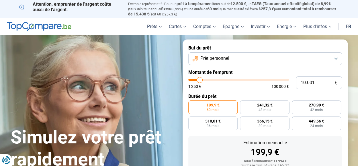
click at [337, 57] on button "Prêt personnel" at bounding box center [264, 58] width 153 height 13
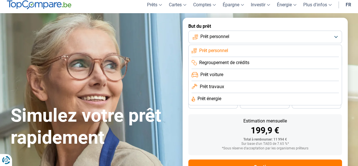
scroll to position [29, 0]
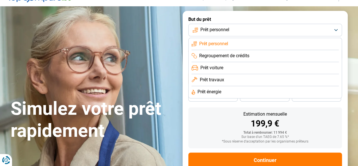
click at [216, 68] on span "Prêt voiture" at bounding box center [211, 68] width 23 height 6
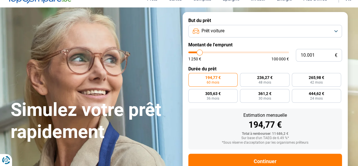
scroll to position [17, 0]
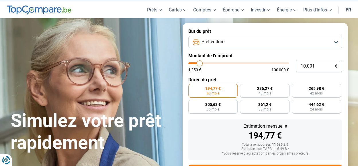
type input "11.250"
type input "11250"
type input "11.500"
type input "11500"
type input "12.000"
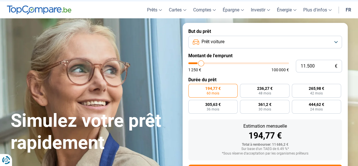
type input "12000"
type input "12.250"
type input "12250"
type input "12.500"
type input "12500"
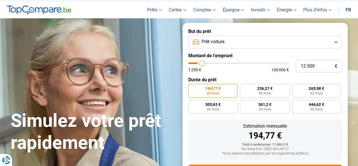
type input "13.000"
type input "13000"
type input "13.250"
type input "13250"
type input "13.500"
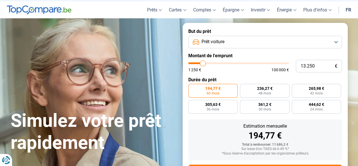
type input "13500"
type input "14.250"
type input "14250"
type input "14.750"
type input "14750"
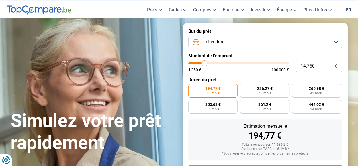
type input "15.250"
type input "15250"
type input "15.750"
type input "15750"
type input "16.250"
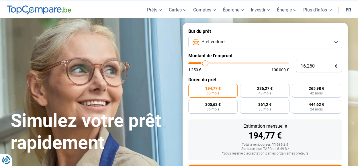
type input "16250"
type input "16.500"
type input "16500"
type input "17.000"
type input "17000"
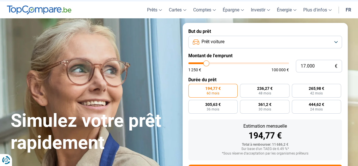
type input "17.500"
type input "17500"
type input "17.750"
type input "17750"
type input "18.000"
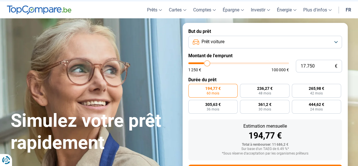
type input "18000"
type input "18.250"
type input "18250"
type input "18.500"
type input "18500"
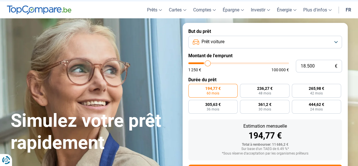
type input "18.750"
type input "18750"
type input "19.250"
type input "19250"
type input "20.000"
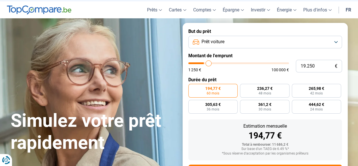
type input "20000"
type input "20.250"
type input "20250"
type input "20.500"
type input "20500"
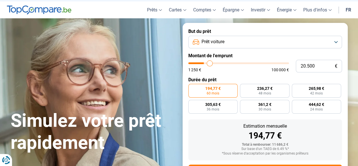
type input "20.750"
type input "20750"
type input "21.000"
type input "21000"
type input "21.250"
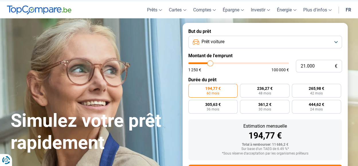
type input "21250"
type input "21.750"
type input "21750"
type input "22.250"
type input "22250"
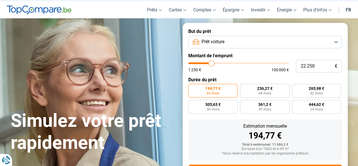
type input "22.500"
type input "22500"
type input "23.000"
type input "23000"
type input "23.250"
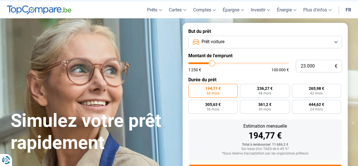
type input "23250"
type input "23.500"
type input "23500"
type input "23.750"
type input "23750"
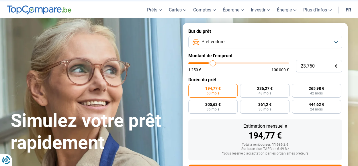
type input "24.250"
type input "24250"
type input "24.500"
type input "24500"
type input "25.000"
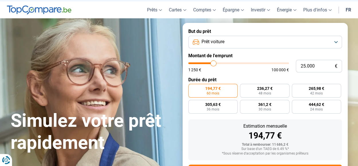
type input "25000"
type input "25.250"
type input "25250"
type input "25.500"
type input "25500"
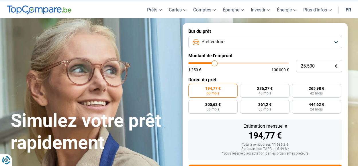
type input "24.500"
type input "24500"
type input "24.000"
type input "24000"
type input "23.500"
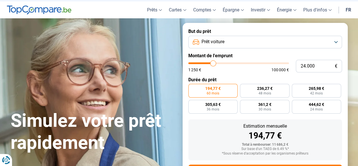
type input "23500"
type input "22.750"
type input "22750"
type input "21.750"
type input "21750"
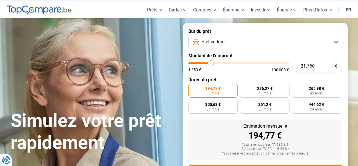
type input "21.000"
type input "21000"
type input "20.250"
type input "20250"
type input "19.750"
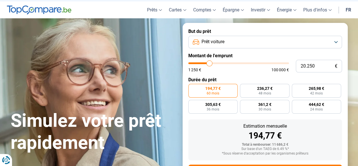
type input "19750"
type input "19.500"
type input "19500"
type input "19.250"
type input "19250"
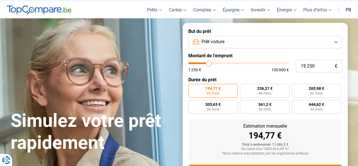
type input "18.500"
type input "18500"
type input "18.250"
type input "18250"
type input "18.000"
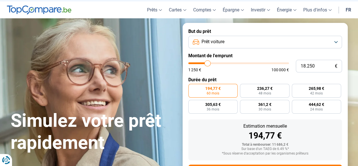
type input "18000"
type input "17.750"
type input "17750"
type input "17.500"
type input "17500"
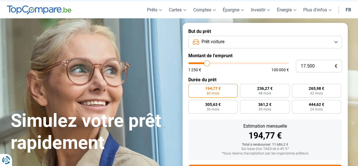
type input "17.250"
type input "17250"
type input "17.000"
type input "17000"
type input "16.500"
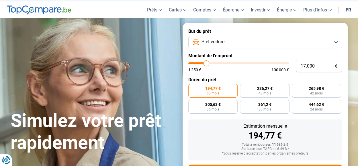
type input "16500"
type input "16.250"
type input "16250"
type input "16.000"
type input "16000"
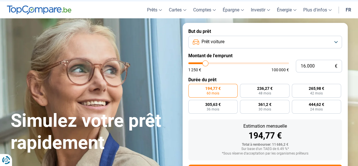
type input "15.500"
type input "15500"
type input "15.250"
type input "15250"
type input "14.750"
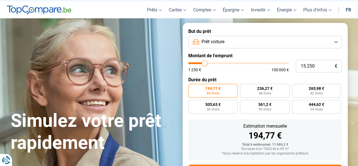
type input "14750"
type input "14.500"
type input "14500"
type input "14.250"
type input "14250"
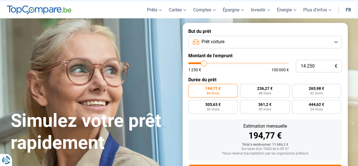
type input "14.000"
type input "14000"
type input "13.500"
type input "13500"
type input "13.250"
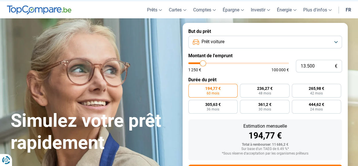
type input "13250"
type input "12.750"
type input "12750"
type input "12.500"
type input "12500"
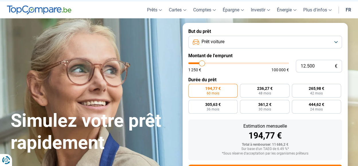
type input "12.250"
type input "12250"
type input "12.500"
type input "12500"
type input "12.750"
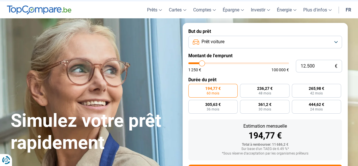
type input "12750"
type input "13.250"
type input "13250"
type input "13.500"
type input "13500"
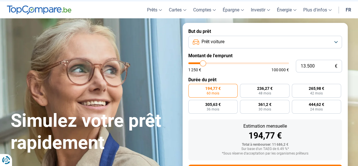
type input "13.750"
type input "13750"
type input "14.250"
type input "14250"
type input "14.500"
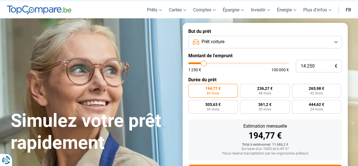
type input "14500"
type input "14.750"
type input "14750"
type input "14.500"
type input "14500"
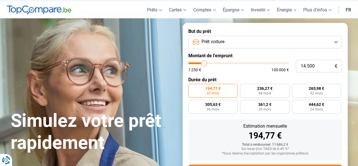
type input "14.250"
type input "14250"
type input "14.000"
type input "14000"
type input "13.750"
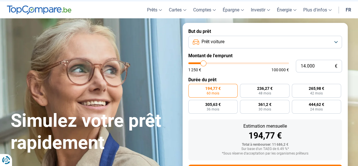
type input "13750"
type input "13.500"
type input "13500"
type input "13.250"
type input "13250"
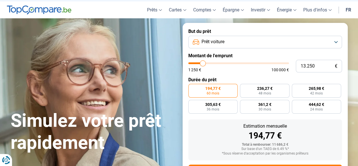
type input "13.500"
type input "13500"
type input "14.000"
type input "14000"
type input "14.250"
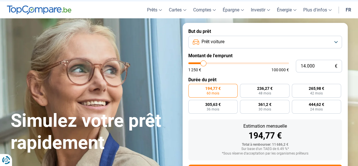
type input "14250"
type input "14.750"
type input "14750"
type input "15.000"
type input "15000"
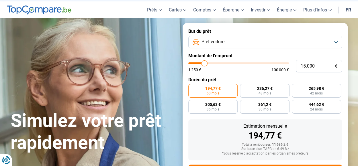
type input "15.500"
type input "15500"
type input "15.750"
type input "15750"
type input "16.000"
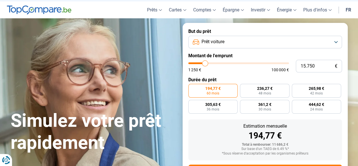
type input "16000"
type input "16.250"
type input "16250"
type input "16.000"
type input "16000"
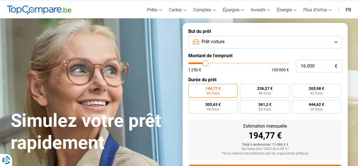
type input "15.500"
type input "15500"
type input "15.250"
type input "15250"
type input "15.000"
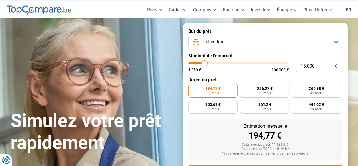
drag, startPoint x: 200, startPoint y: 64, endPoint x: 204, endPoint y: 66, distance: 4.5
type input "15000"
click at [204, 64] on input "range" at bounding box center [238, 63] width 101 height 2
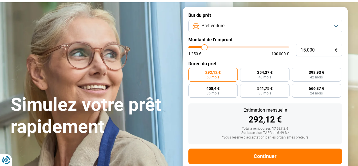
scroll to position [45, 0]
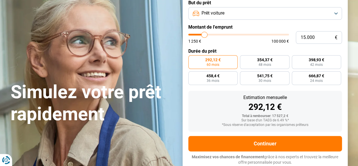
click at [215, 60] on span "292,12 €" at bounding box center [212, 60] width 15 height 4
click at [192, 59] on input "292,12 € 60 mois" at bounding box center [190, 57] width 4 height 4
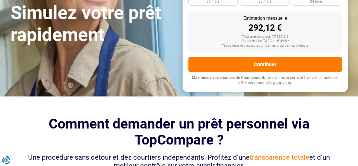
scroll to position [131, 0]
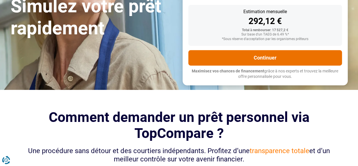
click at [252, 58] on button "Continuer" at bounding box center [264, 57] width 153 height 15
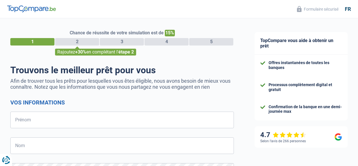
select select "32"
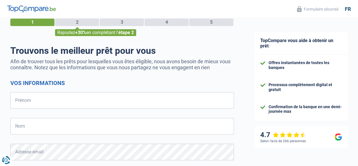
scroll to position [57, 0]
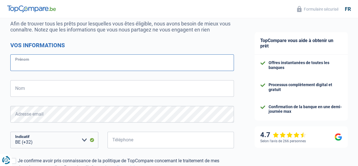
click at [62, 60] on input "Prénom" at bounding box center [121, 62] width 223 height 17
type input "Gaetan"
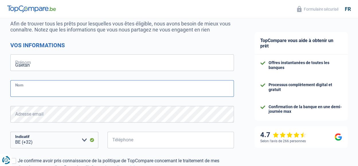
type input "Lepiemme"
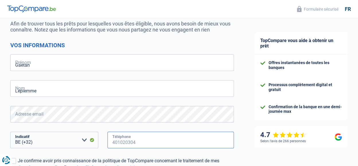
type input "496840420"
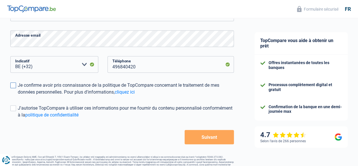
scroll to position [143, 0]
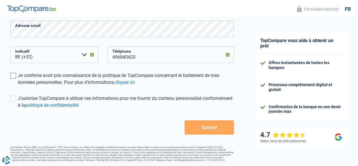
click at [15, 75] on span at bounding box center [13, 76] width 6 height 6
click at [18, 86] on input "Je confirme avoir pris connaissance de la politique de TopCompare concernant le…" at bounding box center [18, 86] width 0 height 0
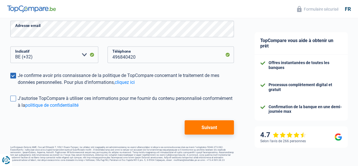
click at [15, 98] on span at bounding box center [13, 99] width 6 height 6
click at [18, 109] on input "J'autorise TopCompare à utiliser ces informations pour me fournir du contenu pe…" at bounding box center [18, 109] width 0 height 0
click at [210, 125] on button "Suivant" at bounding box center [208, 127] width 49 height 14
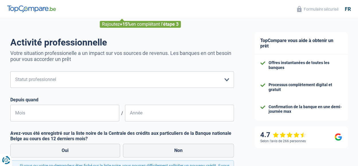
scroll to position [29, 0]
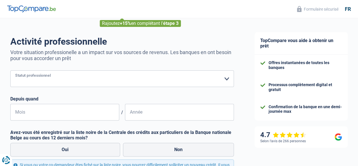
click at [226, 78] on select "Ouvrier Employé privé Employé public Invalide Indépendant Pensionné Chômeur Mut…" at bounding box center [121, 78] width 223 height 17
select select "worker"
click at [10, 71] on select "Ouvrier Employé privé Employé public Invalide Indépendant Pensionné Chômeur Mut…" at bounding box center [121, 78] width 223 height 17
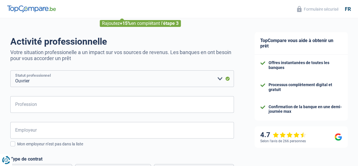
click at [67, 81] on select "Ouvrier Employé privé Employé public Invalide Indépendant Pensionné Chômeur Mut…" at bounding box center [121, 78] width 223 height 17
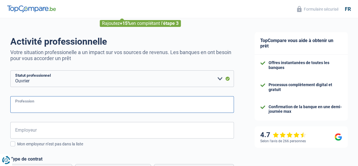
click at [47, 104] on input "Profession" at bounding box center [121, 104] width 223 height 17
click at [45, 107] on input "Chauffeur poid lourd" at bounding box center [121, 104] width 223 height 17
click at [77, 109] on input "Chauffeur poids lourd" at bounding box center [121, 104] width 223 height 17
click at [103, 108] on input "Chauffeur poids lourd/ indépendant complementair" at bounding box center [121, 104] width 223 height 17
click at [134, 106] on input "Chauffeur poids lourd/ indépendant complémentaire" at bounding box center [121, 104] width 223 height 17
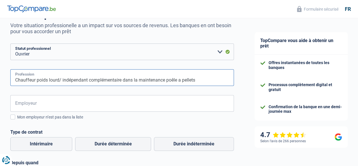
scroll to position [86, 0]
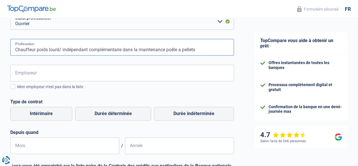
type input "Chauffeur poids lourd/ indépendant complémentaire dans la maintenance poêle a p…"
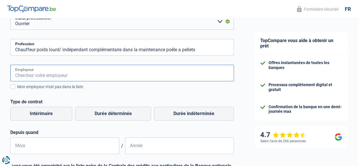
click at [50, 72] on input "Employeur" at bounding box center [121, 73] width 223 height 17
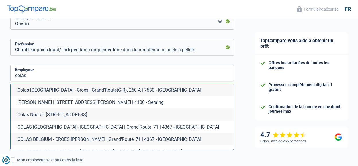
click at [79, 126] on li "COLAS [GEOGRAPHIC_DATA] - [GEOGRAPHIC_DATA] | Grand'Route, 71 | 4367 - [GEOGRAP…" at bounding box center [122, 127] width 223 height 12
type input "COLAS [GEOGRAPHIC_DATA] - [GEOGRAPHIC_DATA] | Grand'Route, 71 | 4367 - [GEOGRAP…"
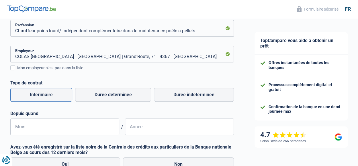
scroll to position [115, 0]
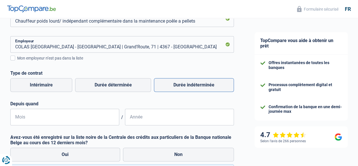
click at [182, 84] on label "Durée indéterminée" at bounding box center [194, 85] width 80 height 14
click at [182, 84] on input "Durée indéterminée" at bounding box center [194, 85] width 80 height 14
radio input "true"
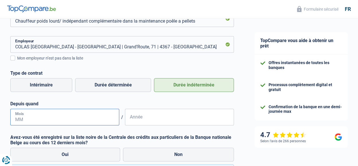
click at [52, 119] on input "Mois" at bounding box center [64, 117] width 109 height 17
type input "1"
type input "05"
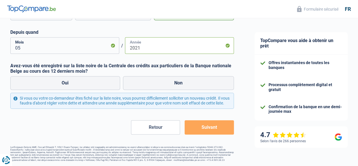
scroll to position [192, 0]
type input "2021"
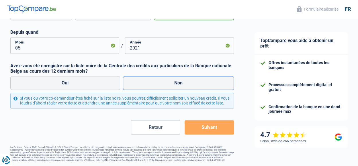
click at [164, 76] on label "Non" at bounding box center [178, 83] width 111 height 14
click at [164, 76] on input "Non" at bounding box center [178, 83] width 111 height 14
radio input "true"
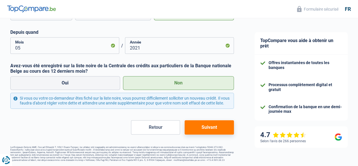
click at [202, 127] on button "Suivant" at bounding box center [208, 127] width 49 height 14
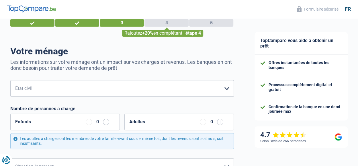
scroll to position [29, 0]
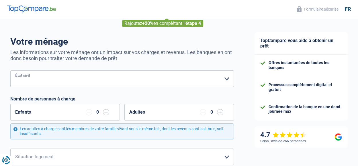
click at [226, 78] on select "[PERSON_NAME](e) Cohabitant(e) légal(e) Divorcé(e) Veuf(ve) Séparé (de fait) Ve…" at bounding box center [121, 78] width 223 height 17
select select "married"
click at [10, 71] on select "[PERSON_NAME](e) Cohabitant(e) légal(e) Divorcé(e) Veuf(ve) Séparé (de fait) Ve…" at bounding box center [121, 78] width 223 height 17
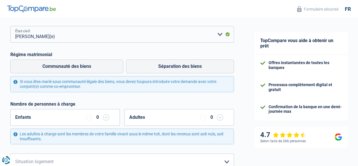
scroll to position [115, 0]
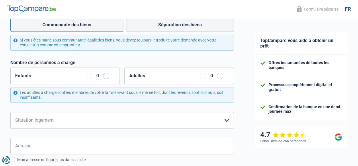
click at [76, 25] on label "Communauté des biens" at bounding box center [66, 25] width 113 height 14
click at [76, 25] on input "Communauté des biens" at bounding box center [66, 25] width 113 height 14
radio input "true"
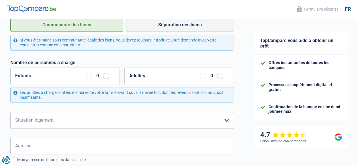
click at [106, 76] on input "button" at bounding box center [106, 76] width 6 height 6
click at [107, 75] on input "button" at bounding box center [106, 76] width 6 height 6
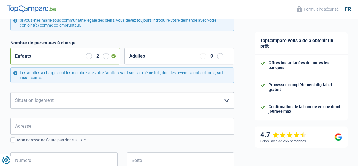
scroll to position [143, 0]
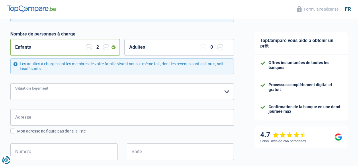
click at [228, 91] on select "Locataire Propriétaire avec prêt hypothécaire Propriétaire sans prêt hypothécai…" at bounding box center [121, 91] width 223 height 17
select select "ownerWithMortgage"
click at [10, 84] on select "Locataire Propriétaire avec prêt hypothécaire Propriétaire sans prêt hypothécai…" at bounding box center [121, 91] width 223 height 17
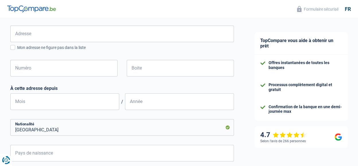
scroll to position [229, 0]
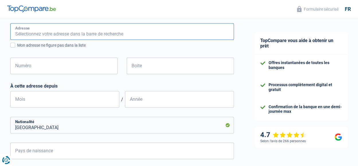
click at [41, 31] on input "Adresse" at bounding box center [121, 31] width 223 height 17
type input "[STREET_ADDRESS]"
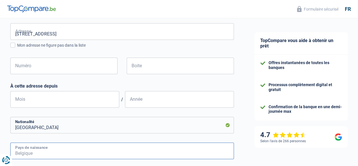
type input "[GEOGRAPHIC_DATA]"
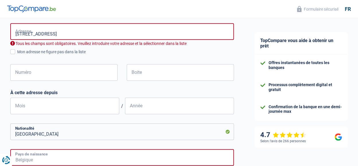
type input "[GEOGRAPHIC_DATA]"
click at [74, 33] on input "[STREET_ADDRESS]" at bounding box center [121, 31] width 223 height 17
click at [101, 32] on input "[STREET_ADDRESS]" at bounding box center [121, 31] width 223 height 17
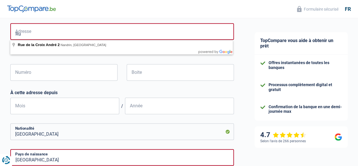
type input "R"
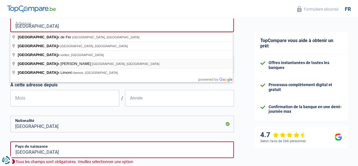
scroll to position [200, 0]
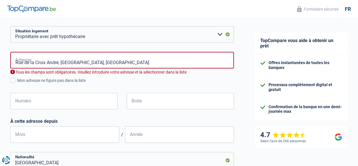
type input "[GEOGRAPHIC_DATA], 4550, [GEOGRAPHIC_DATA], BE"
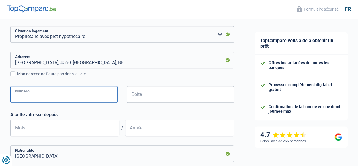
click at [30, 97] on input "Numéro" at bounding box center [63, 94] width 107 height 17
type input "25"
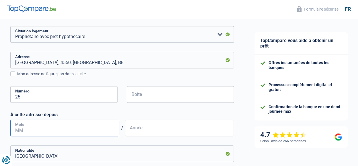
click at [56, 127] on input "Mois" at bounding box center [64, 128] width 109 height 17
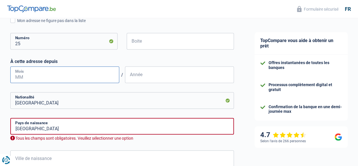
scroll to position [258, 0]
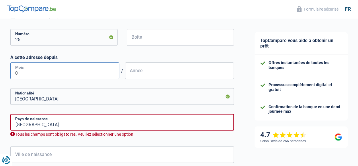
type input "07"
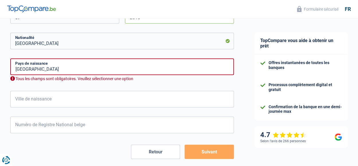
scroll to position [315, 0]
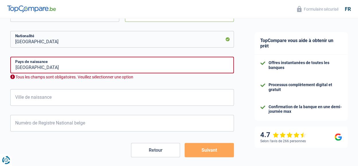
type input "2016"
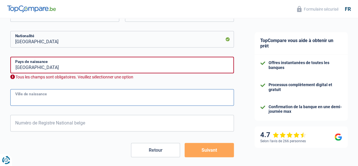
click at [39, 97] on input "Ville de naissance" at bounding box center [121, 97] width 223 height 17
type input "liege"
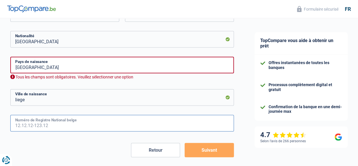
click at [46, 123] on input "Numéro de Registre National belge" at bounding box center [121, 123] width 223 height 17
type input "0"
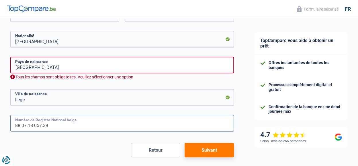
type input "88.07.18-057.39"
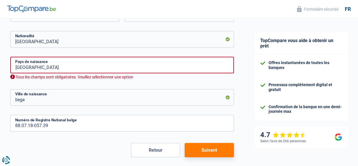
click at [198, 147] on button "Suivant" at bounding box center [208, 150] width 49 height 14
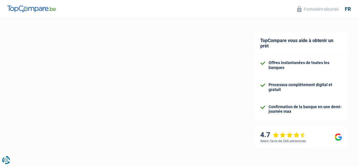
select select "familyAllowances"
select select "netSalary"
select select "mortgage"
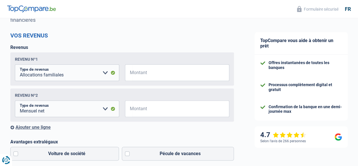
scroll to position [57, 0]
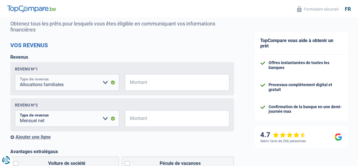
click at [104, 83] on select "Allocation d'handicap Allocations chômage Allocations familiales Chèques repas …" at bounding box center [67, 82] width 104 height 17
click at [15, 75] on select "Allocation d'handicap Allocations chômage Allocations familiales Chèques repas …" at bounding box center [67, 82] width 104 height 17
click at [167, 83] on input "Montant" at bounding box center [180, 82] width 97 height 17
click at [105, 81] on select "Allocation d'handicap Allocations chômage Allocations familiales Chèques repas …" at bounding box center [67, 82] width 104 height 17
select select "parttimeSelfemployed"
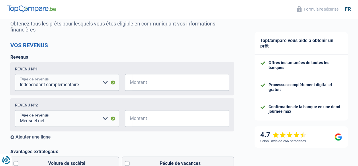
click at [15, 75] on select "Allocation d'handicap Allocations chômage Allocations familiales Chèques repas …" at bounding box center [67, 82] width 104 height 17
click at [145, 85] on input "Montant" at bounding box center [180, 82] width 97 height 17
type input "5"
type input "6"
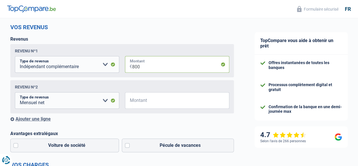
scroll to position [86, 0]
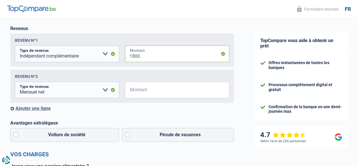
type input "800"
click at [104, 90] on select "Allocation d'handicap Allocations chômage Allocations familiales Chèques repas …" at bounding box center [67, 90] width 104 height 17
click at [134, 89] on input "Montant" at bounding box center [180, 90] width 97 height 17
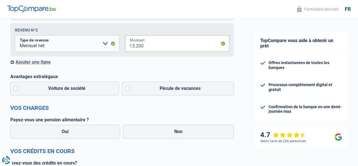
scroll to position [143, 0]
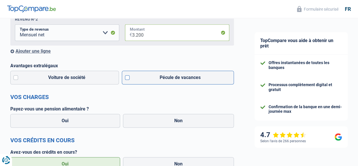
type input "3.200"
click at [127, 79] on label "Pécule de vacances" at bounding box center [178, 78] width 112 height 14
click at [127, 79] on input "Pécule de vacances" at bounding box center [178, 78] width 112 height 14
checkbox input "true"
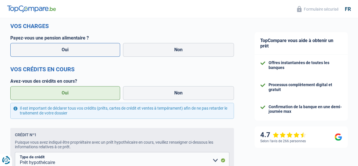
scroll to position [200, 0]
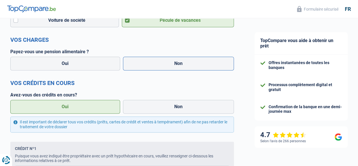
click at [147, 64] on label "Non" at bounding box center [178, 64] width 111 height 14
click at [147, 64] on input "Non" at bounding box center [178, 64] width 111 height 14
radio input "true"
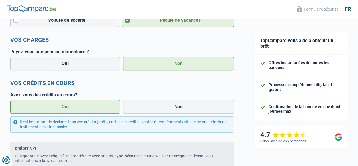
select select "familyAllowances"
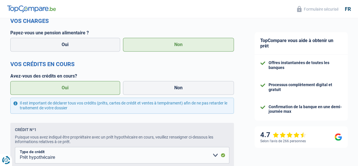
scroll to position [265, 0]
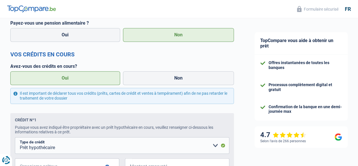
click at [92, 77] on label "Oui" at bounding box center [65, 78] width 110 height 14
click at [92, 77] on input "Oui" at bounding box center [65, 78] width 110 height 14
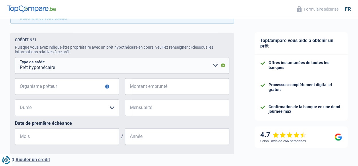
scroll to position [351, 0]
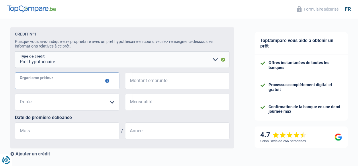
click at [70, 82] on input "Organisme prêteur" at bounding box center [67, 80] width 104 height 17
type input "b"
type input "f"
type input "BNP Paribas"
click at [136, 82] on input "Montant emprunté" at bounding box center [180, 80] width 97 height 17
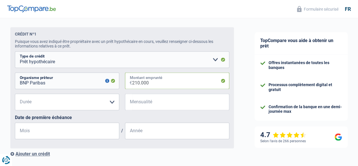
type input "210.000"
click at [112, 103] on select "120 mois 180 mois 240 mois 300 mois 360 mois 420 mois Veuillez sélectionner une…" at bounding box center [67, 102] width 104 height 17
click at [88, 102] on select "120 mois 180 mois 240 mois 300 mois 360 mois 420 mois Veuillez sélectionner une…" at bounding box center [67, 102] width 104 height 17
click at [134, 103] on input "Mensualité" at bounding box center [180, 102] width 97 height 17
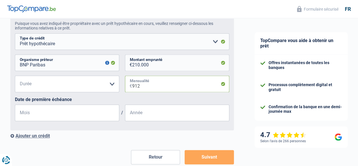
scroll to position [380, 0]
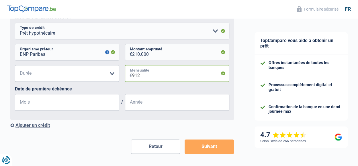
type input "912"
click at [68, 102] on input "Mois" at bounding box center [67, 102] width 104 height 17
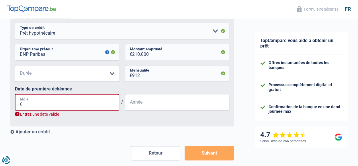
type input "01"
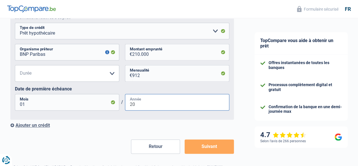
type input "2"
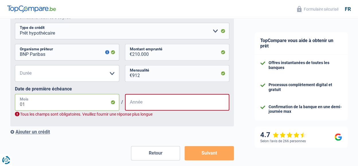
click at [101, 107] on input "01" at bounding box center [67, 102] width 104 height 17
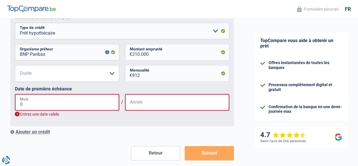
type input "07"
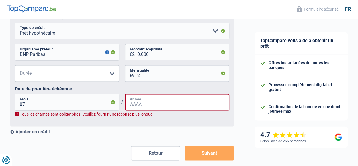
click at [151, 106] on input "Année" at bounding box center [177, 102] width 104 height 17
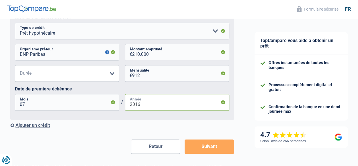
type input "2016"
click at [44, 71] on select "120 mois 180 mois 240 mois 300 mois 360 mois 420 mois Veuillez sélectionner une…" at bounding box center [67, 73] width 104 height 17
select select "300"
click at [15, 67] on select "120 mois 180 mois 240 mois 300 mois 360 mois 420 mois Veuillez sélectionner une…" at bounding box center [67, 73] width 104 height 17
click at [36, 127] on div "Ajouter un crédit" at bounding box center [121, 125] width 223 height 5
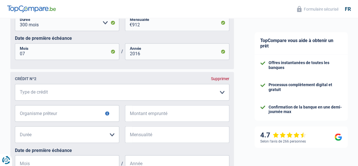
scroll to position [437, 0]
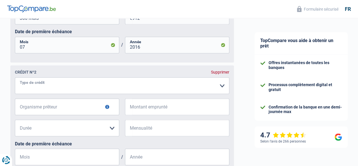
click at [222, 86] on select "Carte ou ouverture de crédit Prêt hypothécaire Vente à tempérament Prêt à tempé…" at bounding box center [122, 85] width 214 height 17
select select "carLoan"
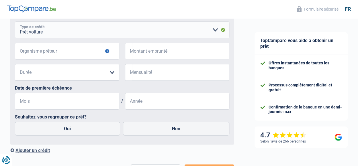
scroll to position [494, 0]
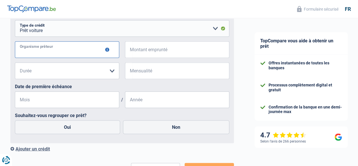
click at [74, 51] on input "Organisme prêteur" at bounding box center [67, 49] width 104 height 17
click at [107, 51] on button "button" at bounding box center [107, 50] width 4 height 4
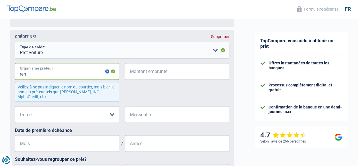
click at [43, 75] on input "ren" at bounding box center [67, 71] width 104 height 17
type input "r"
type input "alpha crédit"
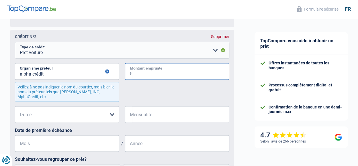
click at [145, 73] on input "Montant emprunté" at bounding box center [180, 71] width 97 height 17
type input "23.164"
click at [75, 113] on select "12 mois 18 mois 24 mois 30 mois 36 mois 42 mois 48 mois 60 mois 72 mois 84 mois…" at bounding box center [67, 114] width 104 height 17
select select "60"
click at [15, 108] on select "12 mois 18 mois 24 mois 30 mois 36 mois 42 mois 48 mois 60 mois 72 mois 84 mois…" at bounding box center [67, 114] width 104 height 17
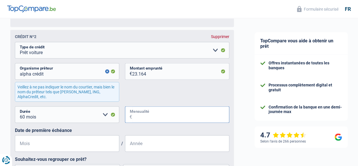
click at [167, 118] on input "Mensualité" at bounding box center [180, 114] width 97 height 17
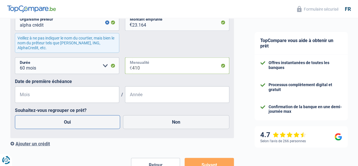
scroll to position [552, 0]
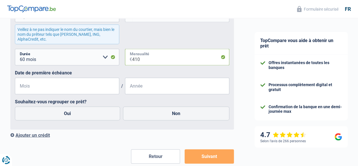
type input "410"
click at [82, 86] on input "Mois" at bounding box center [67, 86] width 104 height 17
click at [61, 86] on input "Mois" at bounding box center [67, 86] width 104 height 17
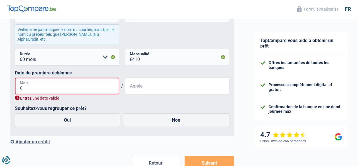
type input "05"
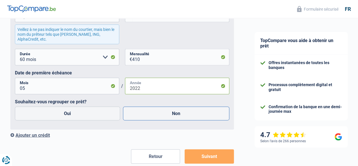
type input "2022"
click at [166, 115] on label "Non" at bounding box center [176, 114] width 107 height 14
click at [166, 115] on input "Non" at bounding box center [176, 114] width 107 height 14
radio input "true"
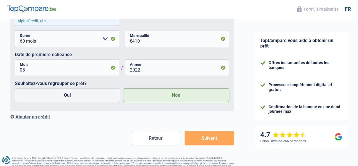
scroll to position [580, 0]
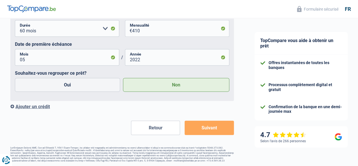
click at [200, 128] on button "Suivant" at bounding box center [208, 128] width 49 height 14
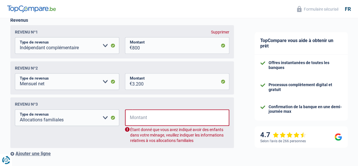
scroll to position [93, 0]
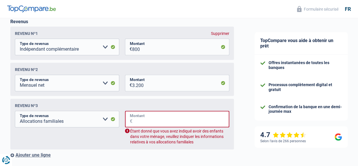
click at [145, 122] on input "Montant" at bounding box center [180, 119] width 97 height 17
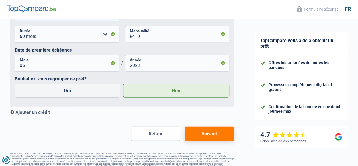
scroll to position [583, 0]
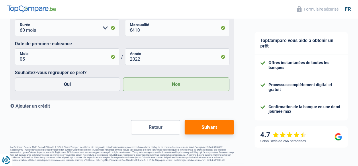
type input "548"
click at [198, 125] on button "Suivant" at bounding box center [208, 127] width 49 height 14
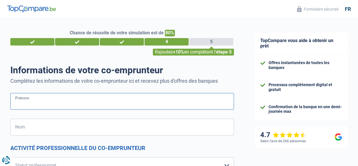
click at [43, 101] on input "Prénom" at bounding box center [121, 101] width 223 height 17
type input "r"
type input "[PERSON_NAME]"
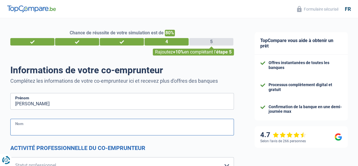
click at [59, 127] on input "Nom" at bounding box center [121, 127] width 223 height 17
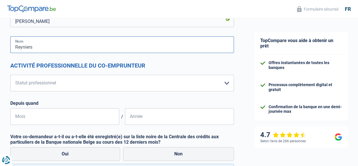
scroll to position [86, 0]
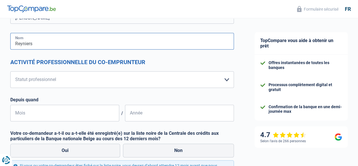
type input "Reyniers"
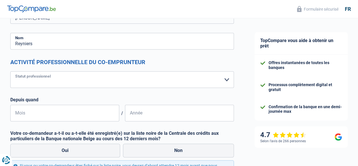
click at [230, 79] on select "Ouvrier Employé privé Employé public Invalide Indépendant Pensionné Chômeur Mut…" at bounding box center [121, 79] width 223 height 17
select select "privateEmployee"
click at [10, 72] on select "Ouvrier Employé privé Employé public Invalide Indépendant Pensionné Chômeur Mut…" at bounding box center [121, 79] width 223 height 17
select select "netSalary"
select select "mealVouchers"
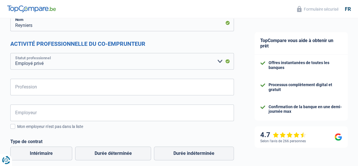
scroll to position [115, 0]
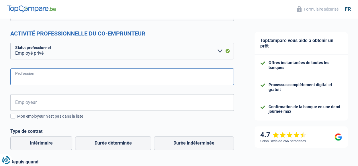
click at [74, 79] on input "Profession" at bounding box center [121, 76] width 223 height 17
type input "Secrétaire"
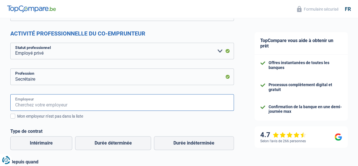
click at [39, 102] on input "Employeur" at bounding box center [121, 102] width 223 height 17
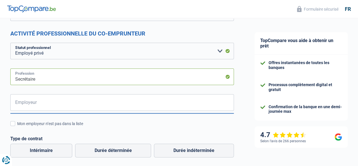
click at [41, 77] on input "Secrétaire" at bounding box center [121, 76] width 223 height 17
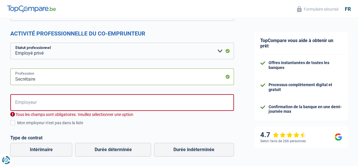
drag, startPoint x: 41, startPoint y: 78, endPoint x: 10, endPoint y: 77, distance: 30.4
click at [10, 77] on input "Secrétaire" at bounding box center [121, 76] width 223 height 17
click at [57, 82] on input "agent administatif" at bounding box center [121, 76] width 223 height 17
type input "agent administratif"
click at [41, 105] on input "Employeur" at bounding box center [121, 102] width 223 height 17
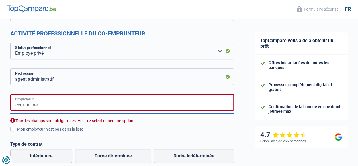
drag, startPoint x: 23, startPoint y: 105, endPoint x: 14, endPoint y: 105, distance: 9.5
click at [14, 105] on input "ccm online" at bounding box center [121, 102] width 223 height 17
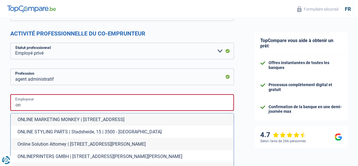
type input "o"
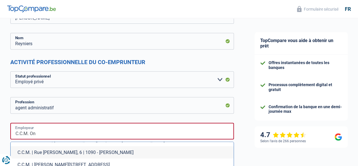
scroll to position [0, 0]
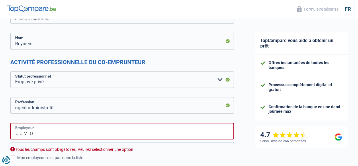
click at [33, 135] on input "C.C.M. O" at bounding box center [121, 131] width 223 height 17
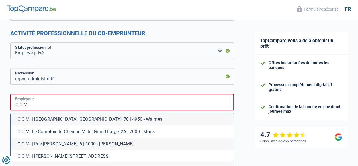
scroll to position [115, 0]
click at [46, 104] on input "C.C.M" at bounding box center [121, 102] width 223 height 17
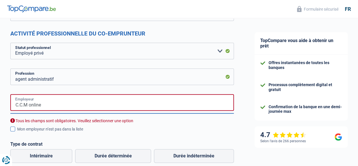
type input "C.C.M online"
click at [13, 129] on span at bounding box center [12, 129] width 5 height 5
click at [17, 132] on input "Mon employeur n’est pas dans la liste" at bounding box center [17, 132] width 0 height 0
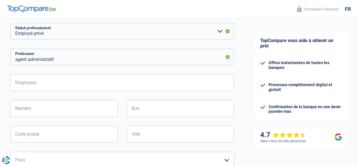
scroll to position [143, 0]
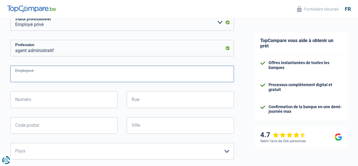
click at [56, 72] on input "Employeur" at bounding box center [121, 74] width 223 height 17
type input "[DOMAIN_NAME]"
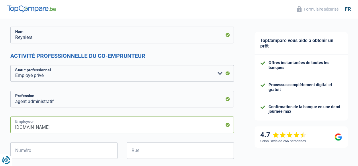
scroll to position [86, 0]
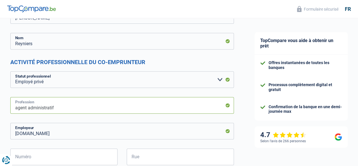
drag, startPoint x: 58, startPoint y: 107, endPoint x: 12, endPoint y: 109, distance: 46.1
click at [12, 109] on input "agent administratif" at bounding box center [121, 105] width 223 height 17
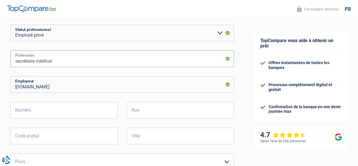
scroll to position [143, 0]
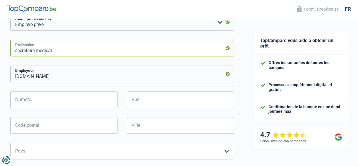
type input "secrétaire médical"
click at [24, 102] on input "Numéro" at bounding box center [63, 99] width 107 height 17
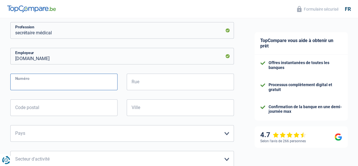
scroll to position [172, 0]
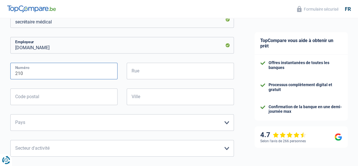
type input "210"
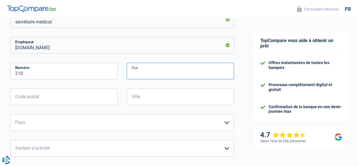
click at [150, 74] on input "Rue" at bounding box center [180, 71] width 107 height 17
type input "Route du condroz"
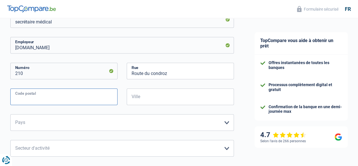
click at [64, 97] on input "Code postal" at bounding box center [63, 96] width 107 height 17
type input "4121"
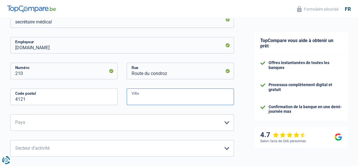
click at [152, 99] on input "Ville" at bounding box center [180, 96] width 107 height 17
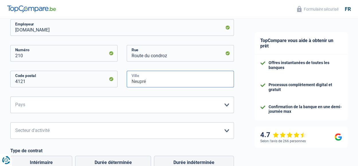
scroll to position [200, 0]
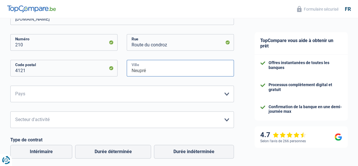
type input "Neupré"
click at [228, 92] on select "[GEOGRAPHIC_DATA] [GEOGRAPHIC_DATA] [GEOGRAPHIC_DATA] [GEOGRAPHIC_DATA] [GEOGRA…" at bounding box center [121, 94] width 223 height 17
select select "BE"
click at [10, 86] on select "[GEOGRAPHIC_DATA] [GEOGRAPHIC_DATA] [GEOGRAPHIC_DATA] [GEOGRAPHIC_DATA] [GEOGRA…" at bounding box center [121, 94] width 223 height 17
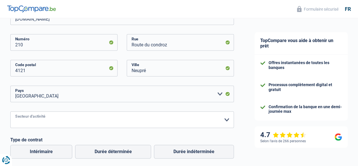
click at [227, 119] on select "Agriculture/Pêche Industrie Horeca Courier/Fitness/Taxi Construction Banques/As…" at bounding box center [121, 119] width 223 height 17
select select "smallCompanies"
click at [10, 112] on select "Agriculture/Pêche Industrie Horeca Courier/Fitness/Taxi Construction Banques/As…" at bounding box center [121, 119] width 223 height 17
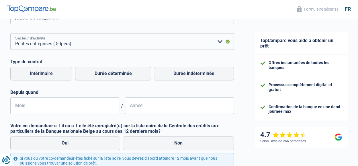
scroll to position [286, 0]
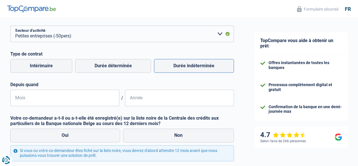
click at [185, 69] on label "Durée indéterminée" at bounding box center [194, 66] width 80 height 14
click at [185, 69] on input "Durée indéterminée" at bounding box center [194, 66] width 80 height 14
radio input "true"
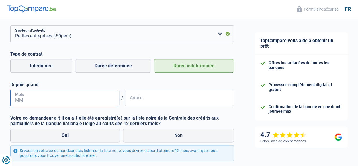
click at [64, 99] on input "Mois" at bounding box center [64, 98] width 109 height 17
type input "12"
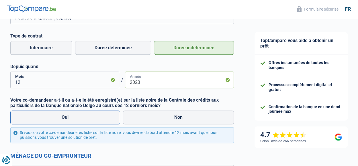
scroll to position [315, 0]
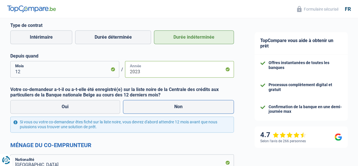
type input "2023"
click at [163, 105] on label "Non" at bounding box center [178, 107] width 111 height 14
click at [163, 105] on input "Non" at bounding box center [178, 107] width 111 height 14
radio input "true"
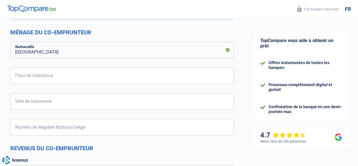
scroll to position [430, 0]
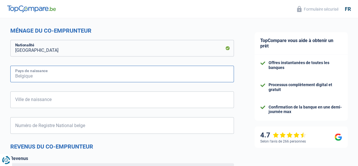
click at [82, 75] on input "Pays de naissance" at bounding box center [121, 74] width 223 height 17
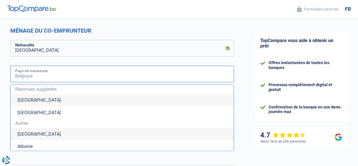
type input "[GEOGRAPHIC_DATA]"
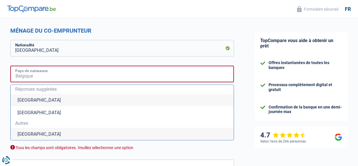
type input "[GEOGRAPHIC_DATA]"
click at [53, 99] on li "[GEOGRAPHIC_DATA]" at bounding box center [122, 100] width 223 height 12
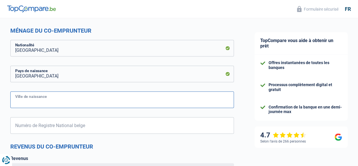
click at [57, 98] on input "Ville de naissance" at bounding box center [121, 99] width 223 height 17
type input "l"
click at [41, 103] on input "Ville de naissance" at bounding box center [121, 99] width 223 height 17
type input "liege"
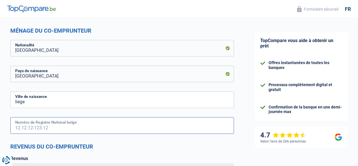
click at [42, 125] on input "Numéro de Registre National belge" at bounding box center [121, 125] width 223 height 17
click at [25, 128] on input "88.04.03-118.61" at bounding box center [121, 125] width 223 height 17
click at [33, 127] on input "88.03.03-118.61" at bounding box center [121, 125] width 223 height 17
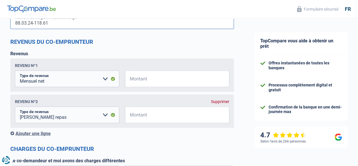
scroll to position [544, 0]
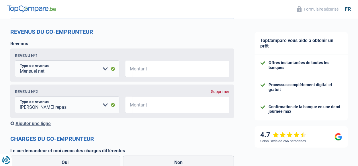
type input "88.03.24-118.61"
click at [105, 70] on select "Allocation d'handicap Allocations chômage Allocations familiales Chèques repas …" at bounding box center [67, 69] width 104 height 17
click at [145, 67] on input "Montant" at bounding box center [180, 69] width 97 height 17
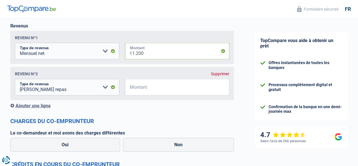
scroll to position [573, 0]
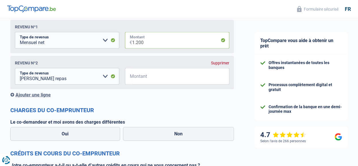
type input "1.200"
click at [162, 77] on input "Montant" at bounding box center [180, 76] width 97 height 17
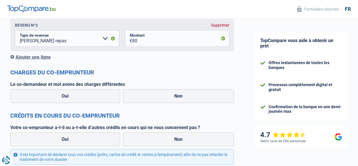
scroll to position [601, 0]
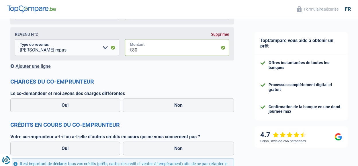
click at [180, 51] on input "80" at bounding box center [180, 48] width 97 height 17
type input "8"
type input "9"
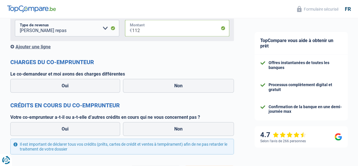
scroll to position [630, 0]
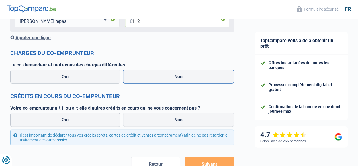
type input "112"
click at [141, 75] on label "Non" at bounding box center [178, 77] width 111 height 14
click at [141, 75] on input "Non" at bounding box center [178, 77] width 111 height 14
radio input "true"
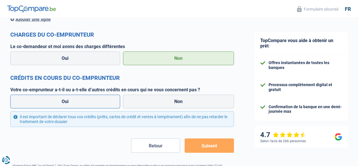
scroll to position [659, 0]
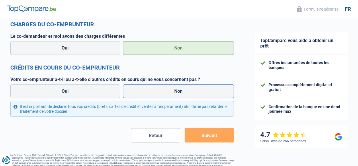
click at [180, 94] on label "Non" at bounding box center [178, 91] width 111 height 14
click at [180, 94] on input "Non" at bounding box center [178, 91] width 111 height 14
radio input "true"
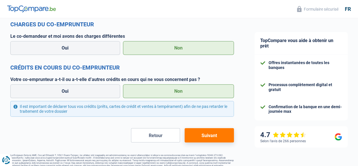
click at [210, 134] on button "Suivant" at bounding box center [208, 135] width 49 height 14
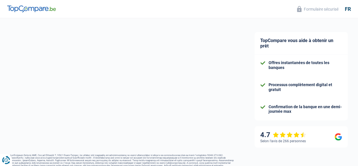
select select "car"
select select "60"
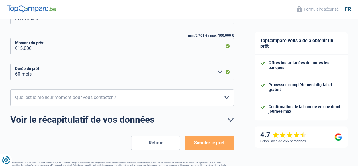
scroll to position [115, 0]
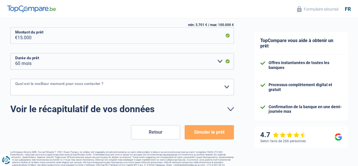
click at [118, 87] on select "10h-12h 12h-14h 14h-16h 16h-18h Veuillez sélectionner une option" at bounding box center [121, 87] width 223 height 17
select select "16-18"
click at [10, 79] on select "10h-12h 12h-14h 14h-16h 16h-18h Veuillez sélectionner une option" at bounding box center [121, 87] width 223 height 17
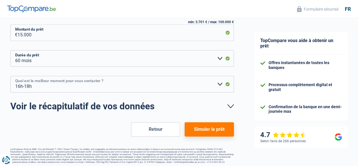
scroll to position [120, 0]
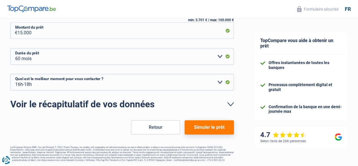
click at [211, 128] on button "Simuler le prêt" at bounding box center [208, 127] width 49 height 14
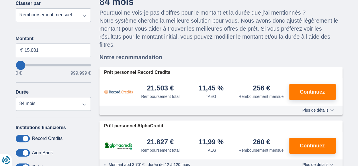
scroll to position [57, 0]
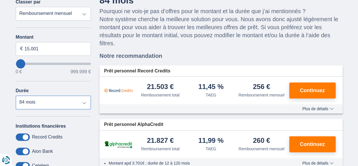
click at [86, 102] on select "12 mois 18 mois 24 mois 30 mois 36 mois 42 mois 48 mois 60 mois 72 mois 84 mois" at bounding box center [53, 103] width 75 height 14
click at [16, 96] on select "12 mois 18 mois 24 mois 30 mois 36 mois 42 mois 48 mois 60 mois 72 mois 84 mois" at bounding box center [53, 103] width 75 height 14
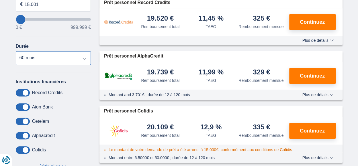
scroll to position [86, 0]
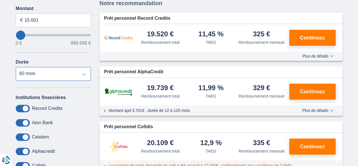
click at [86, 73] on select "12 mois 18 mois 24 mois 30 mois 36 mois 42 mois 48 mois 60 mois 72 mois 84 mois" at bounding box center [53, 74] width 75 height 14
select select "84"
click at [16, 67] on select "12 mois 18 mois 24 mois 30 mois 36 mois 42 mois 48 mois 60 mois 72 mois 84 mois" at bounding box center [53, 74] width 75 height 14
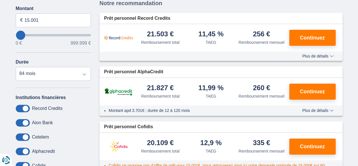
click at [317, 57] on span "Plus de détails" at bounding box center [317, 56] width 31 height 4
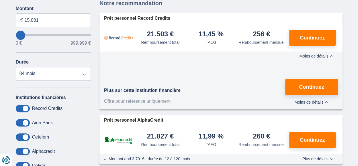
click at [317, 57] on span "Moins de détails" at bounding box center [316, 56] width 34 height 4
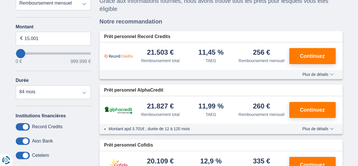
scroll to position [57, 0]
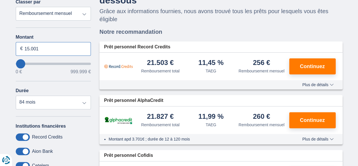
click at [40, 50] on input "15.001" at bounding box center [53, 49] width 75 height 14
click at [29, 48] on input "15.001" at bounding box center [53, 49] width 75 height 14
drag, startPoint x: 38, startPoint y: 49, endPoint x: 23, endPoint y: 49, distance: 15.2
click at [23, 49] on input "15.001" at bounding box center [53, 49] width 75 height 14
type input "14.000"
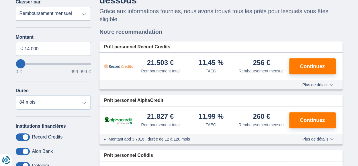
type input "14000"
select select "60"
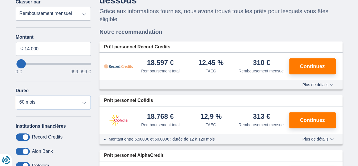
click at [16, 96] on select "12 mois 18 mois 24 mois 30 mois 36 mois 42 mois 48 mois 60 mois" at bounding box center [53, 103] width 75 height 14
click at [84, 103] on select "12 mois 18 mois 24 mois 30 mois 36 mois 42 mois 48 mois 60 mois" at bounding box center [53, 103] width 75 height 14
click at [16, 96] on select "12 mois 18 mois 24 mois 30 mois 36 mois 42 mois 48 mois 60 mois" at bounding box center [53, 103] width 75 height 14
click at [84, 102] on select "12 mois 18 mois 24 mois 30 mois 36 mois 42 mois 48 mois 60 mois" at bounding box center [53, 103] width 75 height 14
click at [16, 96] on select "12 mois 18 mois 24 mois 30 mois 36 mois 42 mois 48 mois 60 mois" at bounding box center [53, 103] width 75 height 14
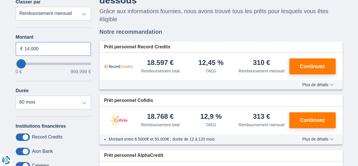
click at [29, 49] on input "14.000" at bounding box center [53, 49] width 75 height 14
type input "15.000"
type input "15000"
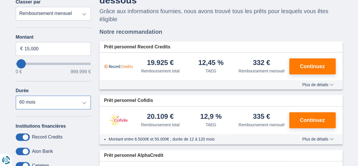
click at [86, 103] on select "12 mois 18 mois 24 mois 30 mois 36 mois 42 mois 48 mois 60 mois" at bounding box center [53, 103] width 75 height 14
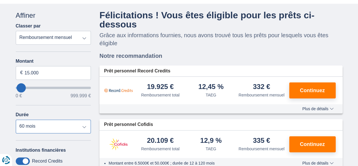
scroll to position [29, 0]
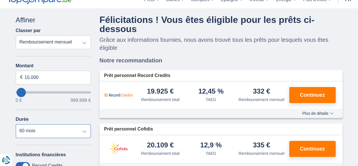
click at [84, 132] on select "12 mois 18 mois 24 mois 30 mois 36 mois 42 mois 48 mois 60 mois" at bounding box center [53, 131] width 75 height 14
click at [86, 130] on select "12 mois 18 mois 24 mois 30 mois 36 mois 42 mois 48 mois 60 mois" at bounding box center [53, 131] width 75 height 14
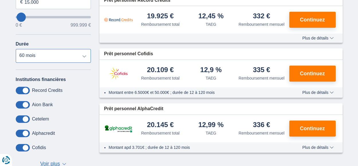
scroll to position [143, 0]
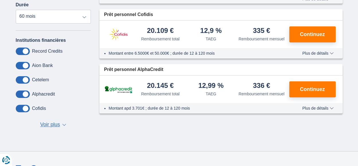
click at [63, 125] on span "▼" at bounding box center [64, 125] width 4 height 2
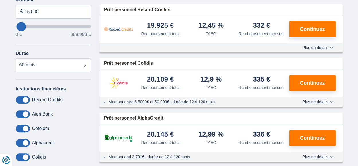
scroll to position [86, 0]
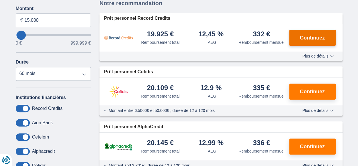
click at [305, 38] on span "Continuez" at bounding box center [312, 37] width 25 height 5
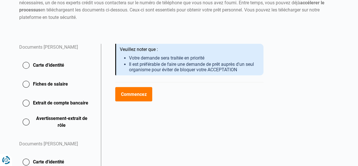
scroll to position [115, 0]
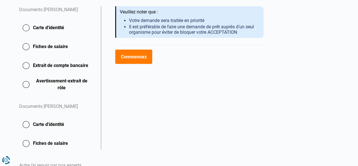
click at [27, 40] on button "Carte d'identité" at bounding box center [56, 47] width 75 height 14
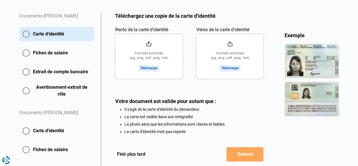
scroll to position [115, 0]
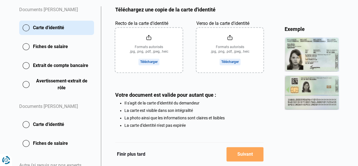
click at [152, 61] on input "Recto de la carte d'identité" at bounding box center [148, 50] width 67 height 45
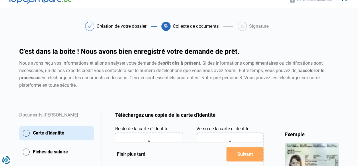
scroll to position [0, 0]
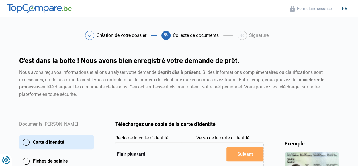
click at [107, 36] on div "Création de votre dossier" at bounding box center [122, 35] width 50 height 5
